Goal: Transaction & Acquisition: Purchase product/service

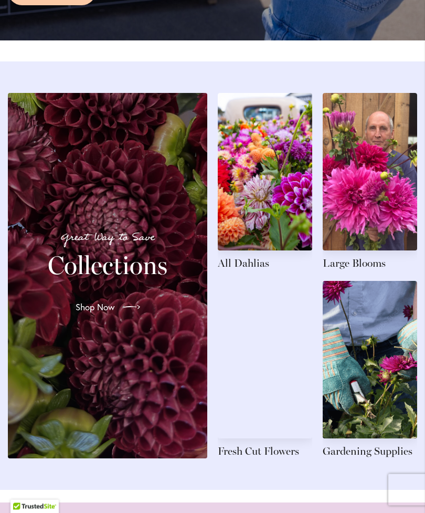
scroll to position [1144, 0]
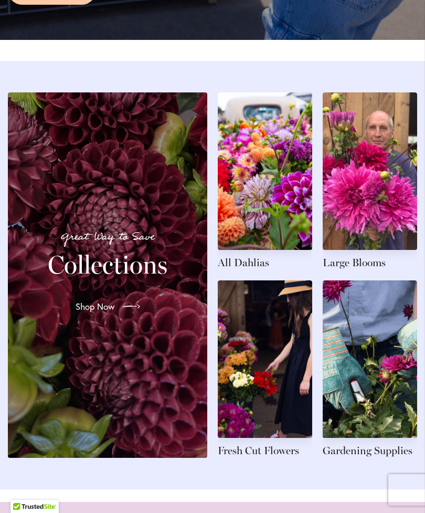
click at [256, 233] on link at bounding box center [265, 181] width 95 height 178
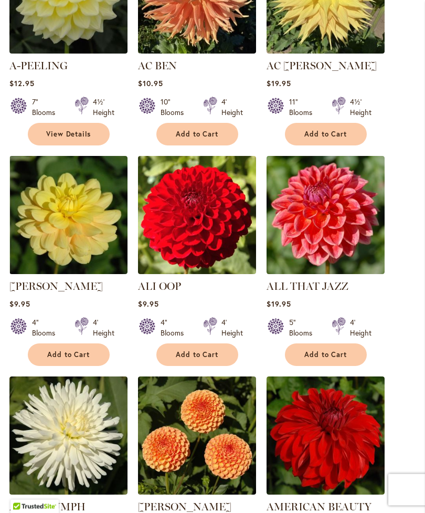
scroll to position [493, 0]
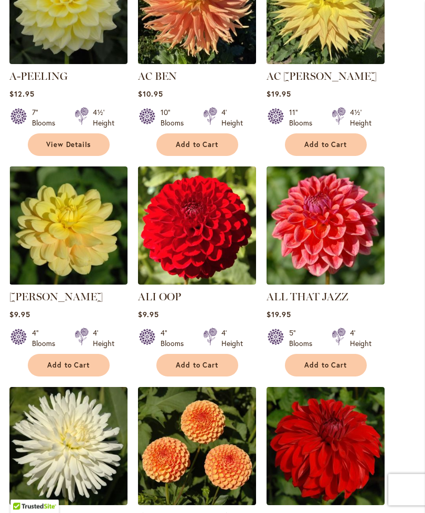
click at [200, 221] on img at bounding box center [197, 226] width 118 height 118
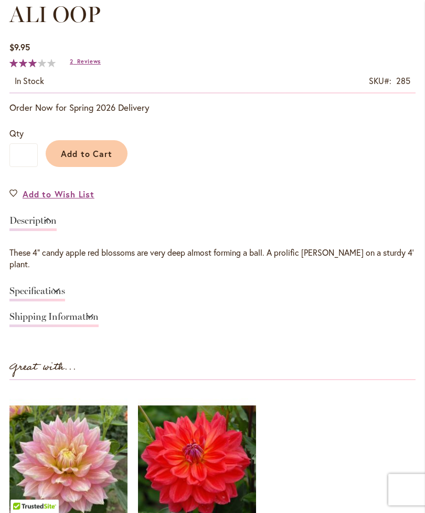
scroll to position [599, 0]
click at [72, 312] on link "Shipping Information" at bounding box center [53, 319] width 89 height 15
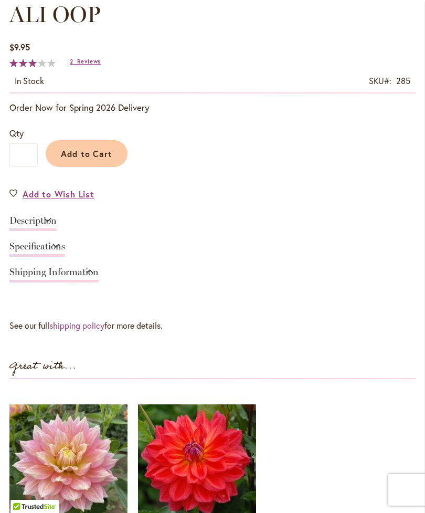
click at [77, 323] on link "shipping policy" at bounding box center [76, 325] width 55 height 11
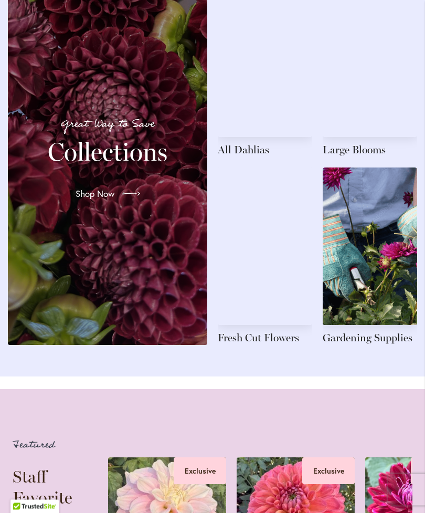
scroll to position [1257, 0]
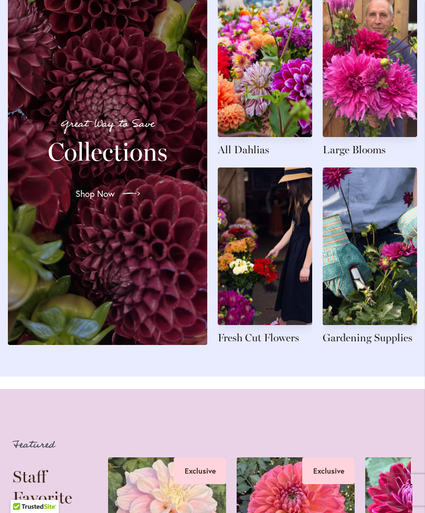
click at [261, 123] on link at bounding box center [265, 69] width 95 height 178
